Goal: Task Accomplishment & Management: Manage account settings

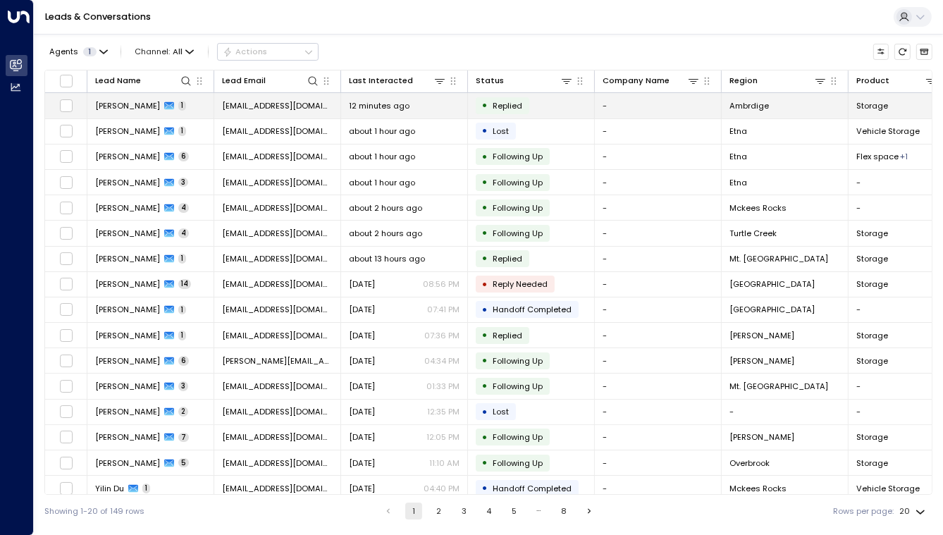
click at [201, 111] on td "[PERSON_NAME] 1" at bounding box center [150, 105] width 127 height 25
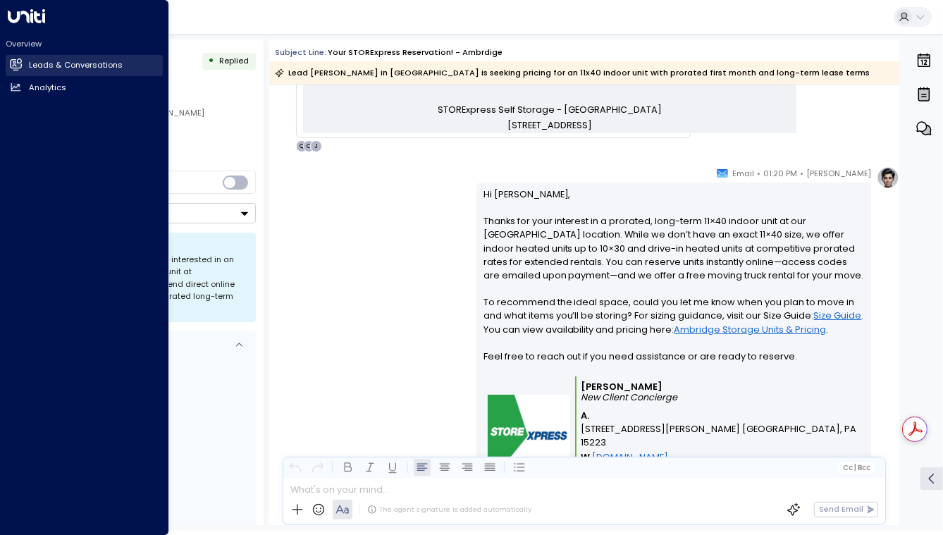
click at [16, 60] on icon at bounding box center [16, 64] width 12 height 12
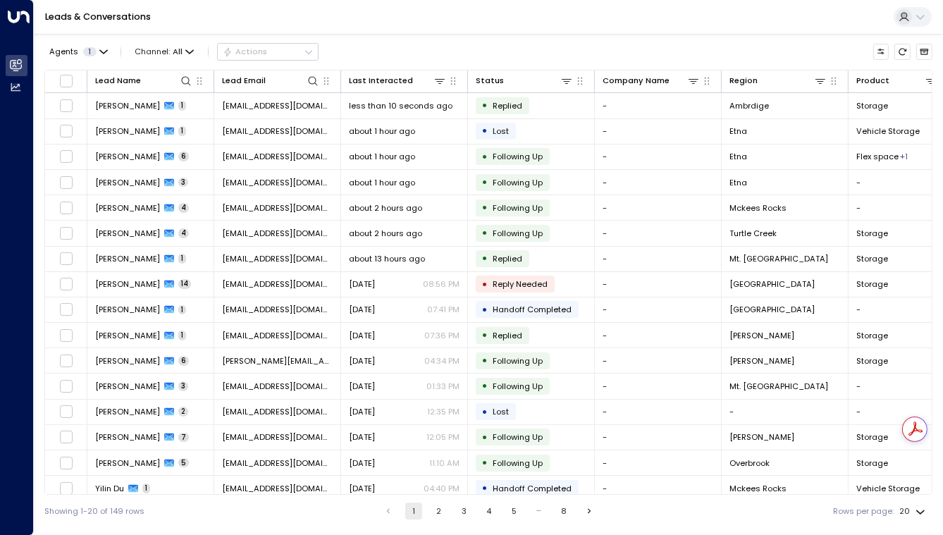
click at [307, 22] on div "Leads & Conversations" at bounding box center [488, 17] width 909 height 35
